Goal: Task Accomplishment & Management: Manage account settings

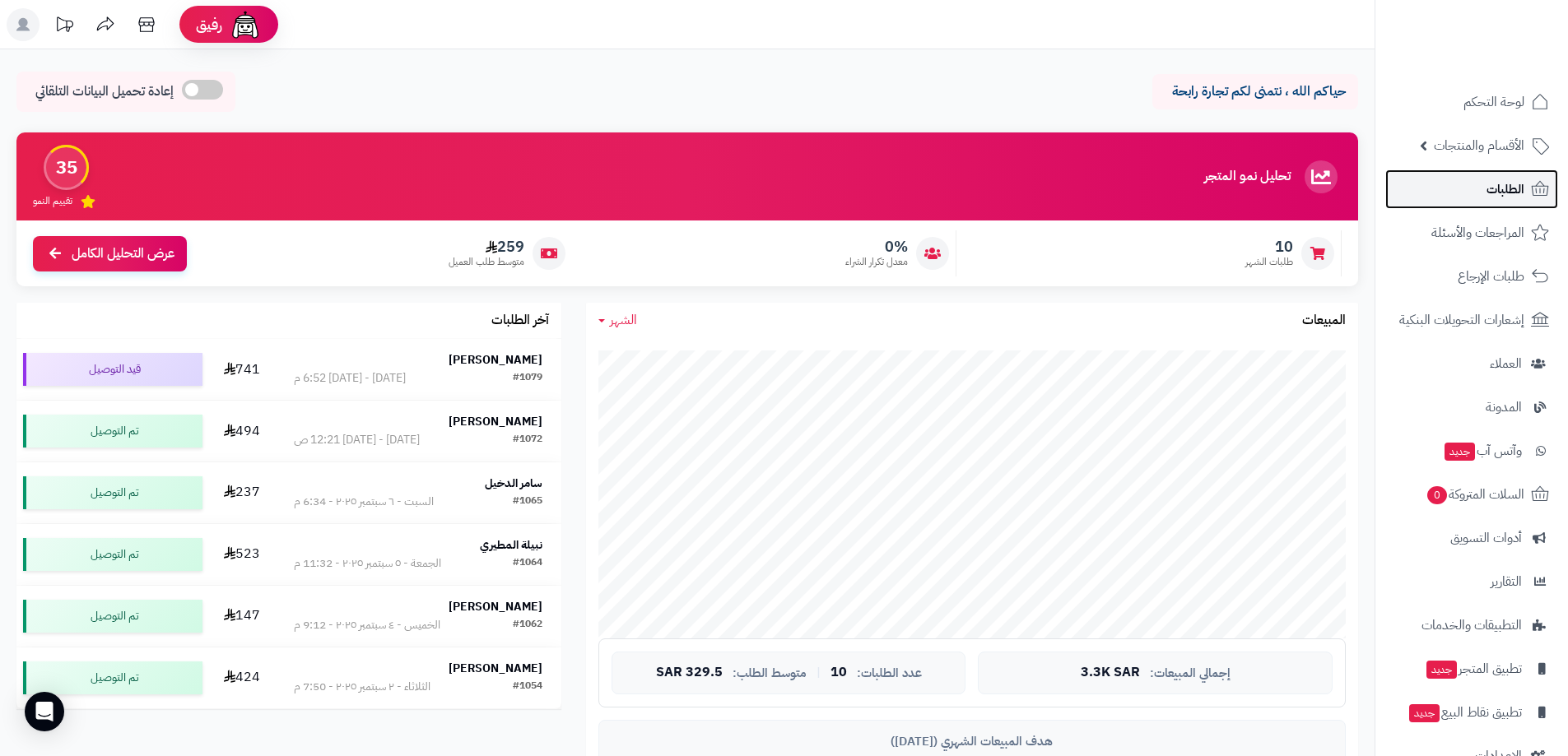
click at [1507, 189] on span "الطلبات" at bounding box center [1505, 190] width 38 height 23
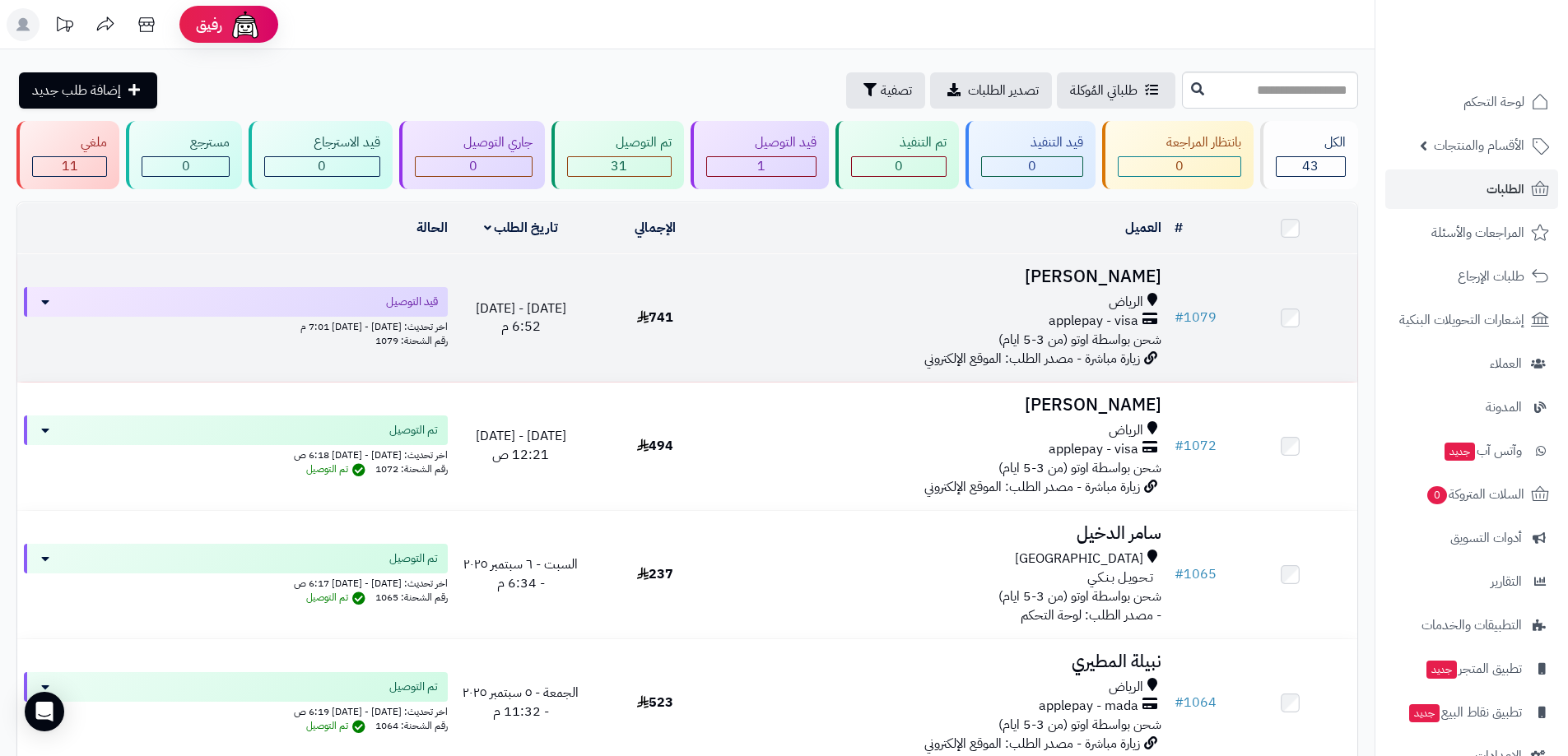
click at [958, 297] on div "الرياض" at bounding box center [944, 302] width 432 height 19
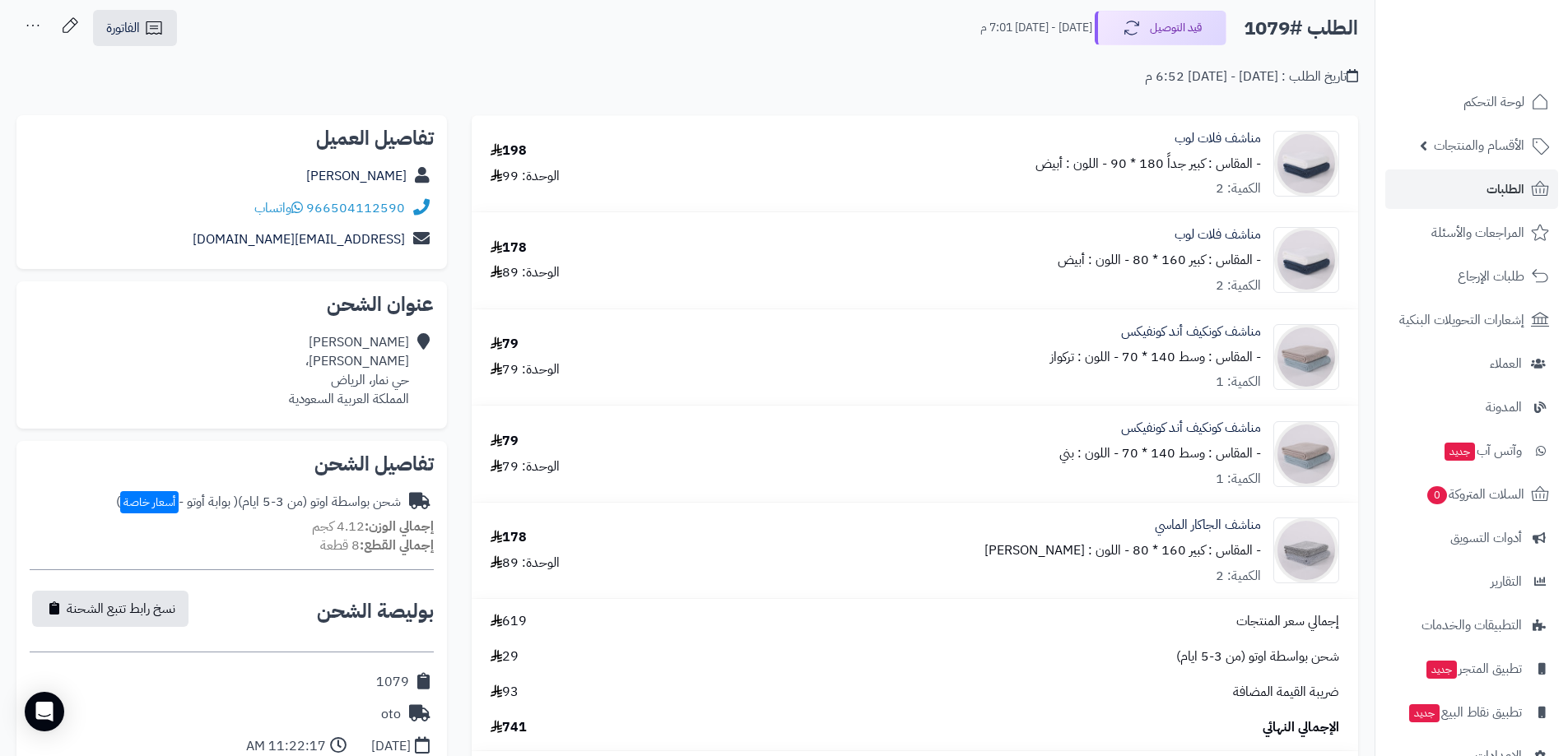
scroll to position [165, 0]
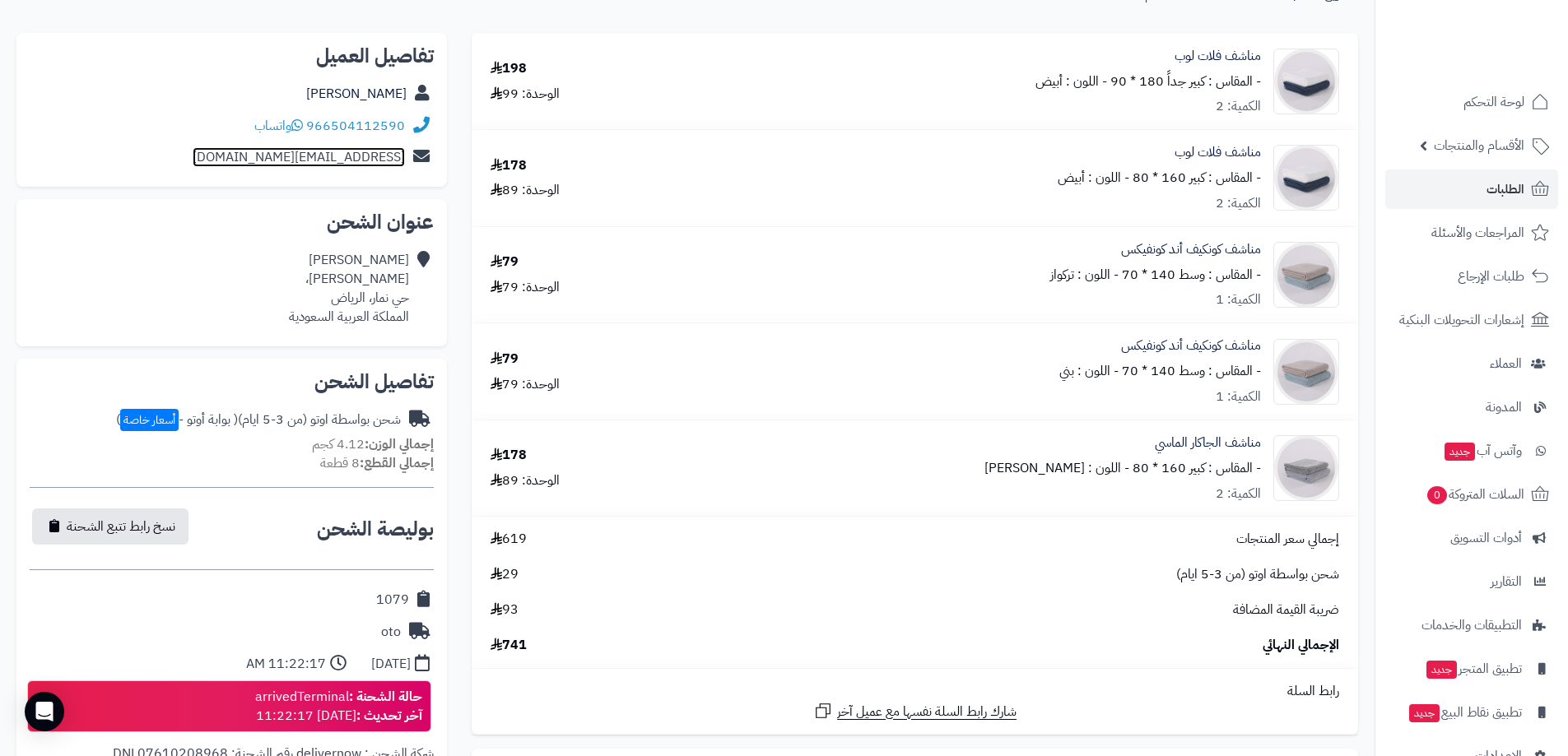
click at [400, 156] on link "[EMAIL_ADDRESS][DOMAIN_NAME]" at bounding box center [298, 157] width 212 height 20
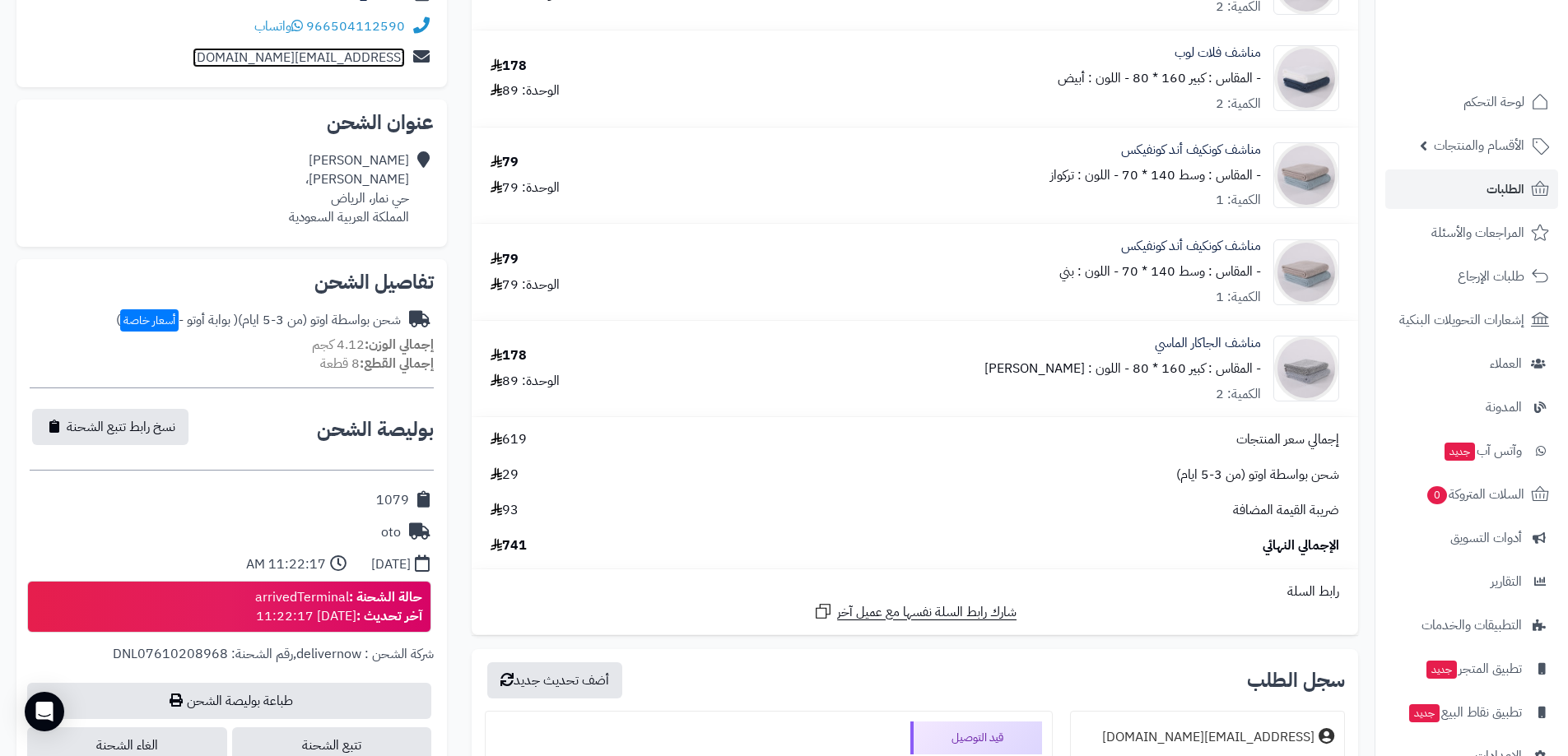
scroll to position [182, 0]
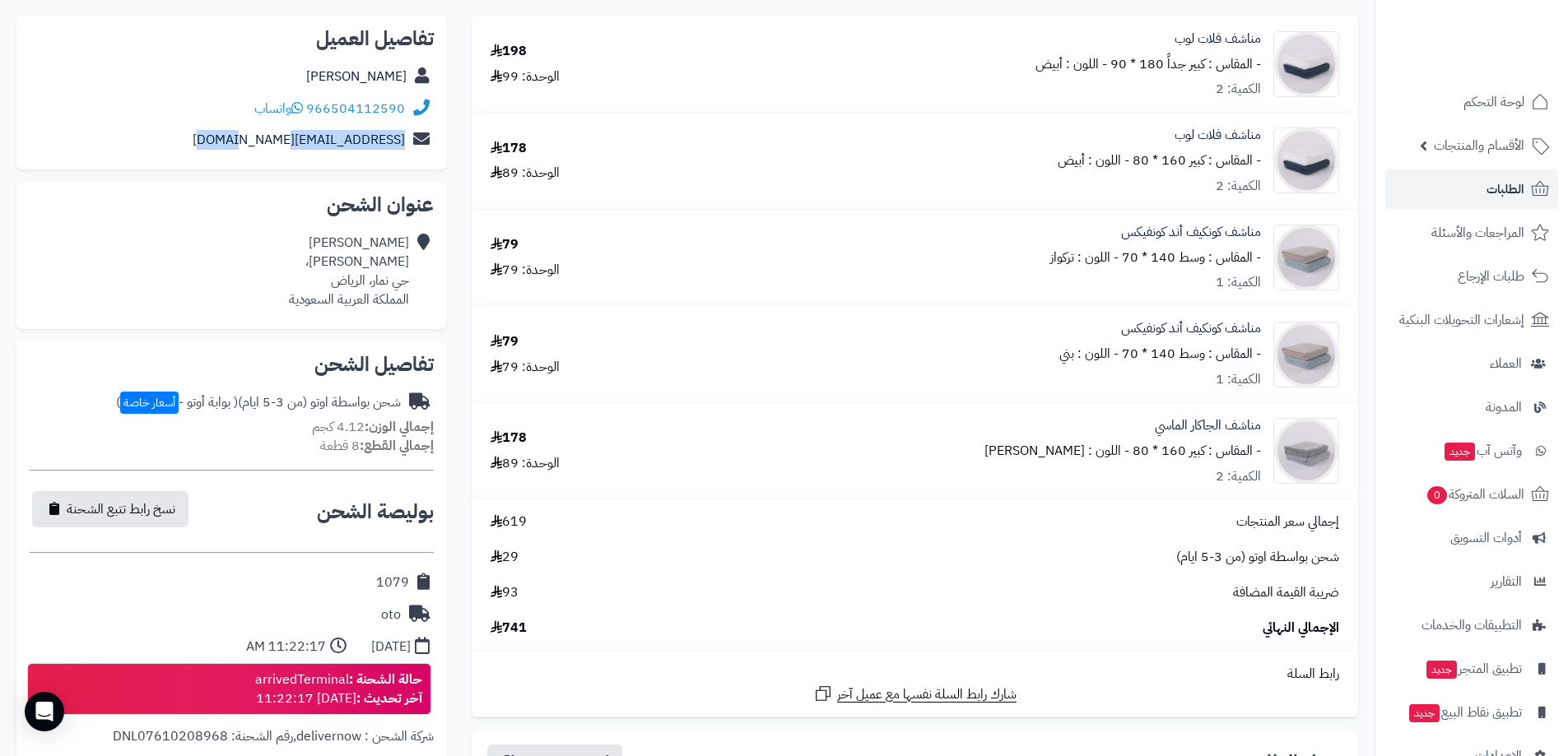
drag, startPoint x: 254, startPoint y: 141, endPoint x: 411, endPoint y: 153, distance: 157.5
click at [411, 153] on div "dalal1998@hotmail.com" at bounding box center [231, 140] width 404 height 32
copy div "dalal1998@hotmail.com"
